Goal: Information Seeking & Learning: Understand process/instructions

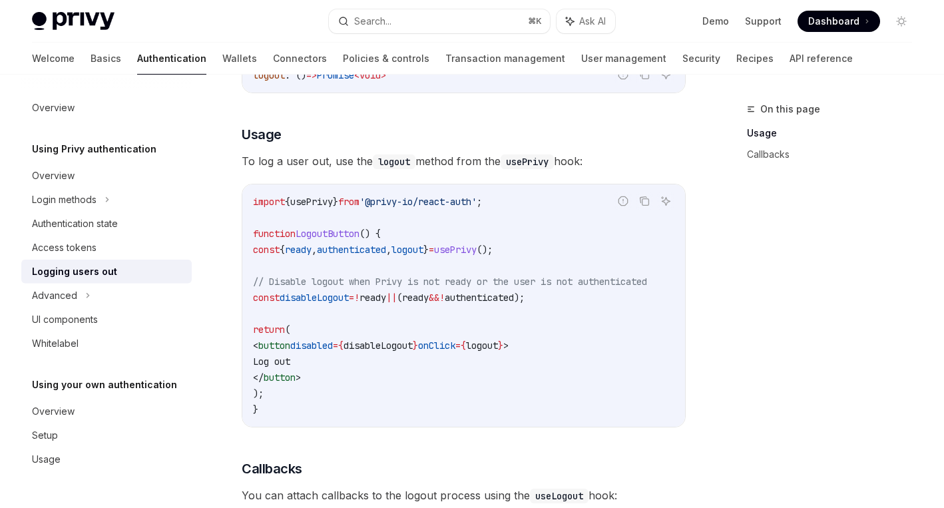
scroll to position [266, 0]
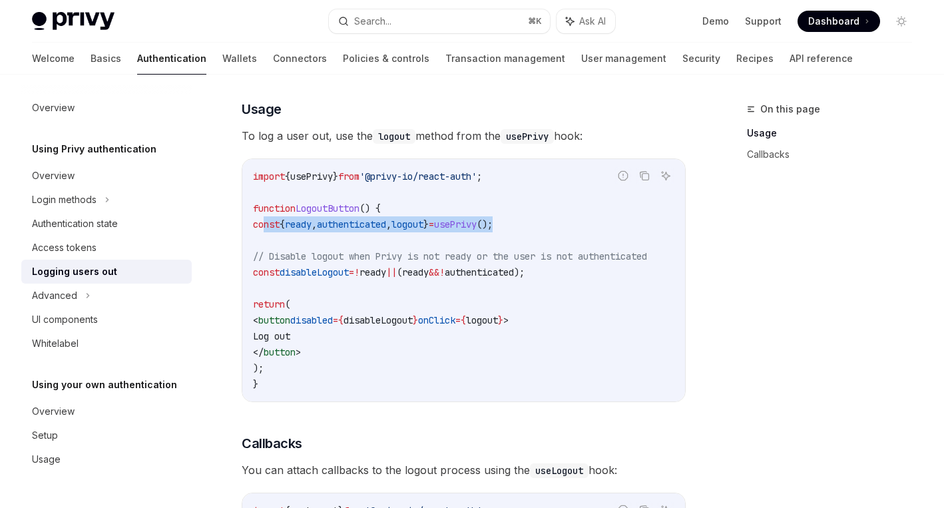
drag, startPoint x: 264, startPoint y: 226, endPoint x: 563, endPoint y: 222, distance: 298.4
click at [563, 222] on code "import { usePrivy } from '@privy-io/react-auth' ; function LogoutButton () { co…" at bounding box center [466, 281] width 426 height 224
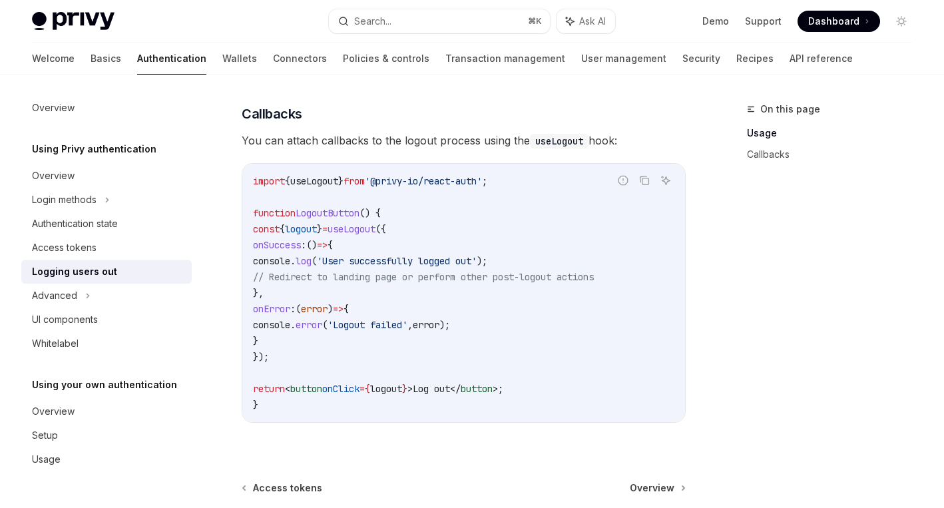
scroll to position [597, 0]
click at [376, 234] on span "useLogout" at bounding box center [352, 228] width 48 height 12
copy span "useLogout"
click at [315, 182] on span "useLogout" at bounding box center [314, 180] width 48 height 12
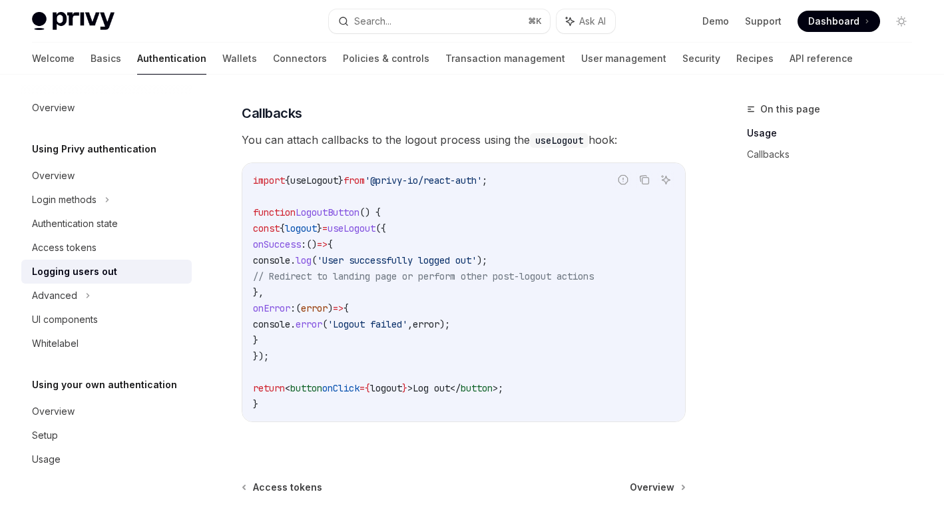
click at [315, 182] on span "useLogout" at bounding box center [314, 180] width 48 height 12
copy span "useLogout"
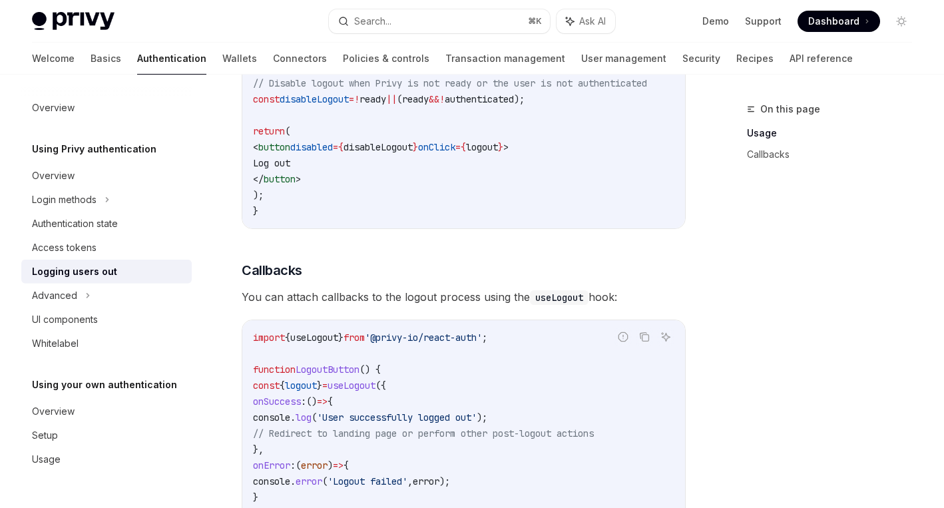
scroll to position [609, 0]
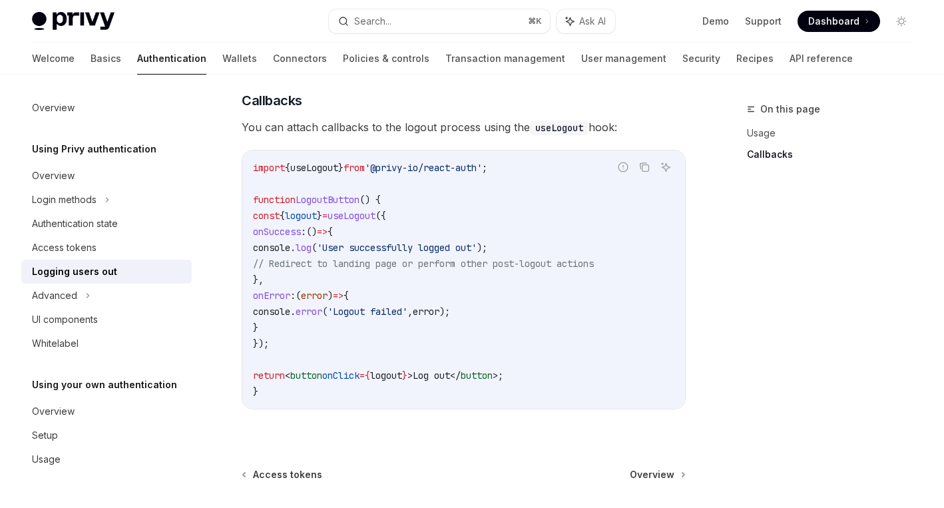
drag, startPoint x: 275, startPoint y: 238, endPoint x: 284, endPoint y: 284, distance: 46.1
click at [284, 284] on code "import { useLogout } from '@privy-io/react-auth' ; function LogoutButton () { c…" at bounding box center [464, 280] width 422 height 240
copy code "onSuccess : () => { console . log ( 'User successfully logged out' ); // Redire…"
